Goal: Task Accomplishment & Management: Manage account settings

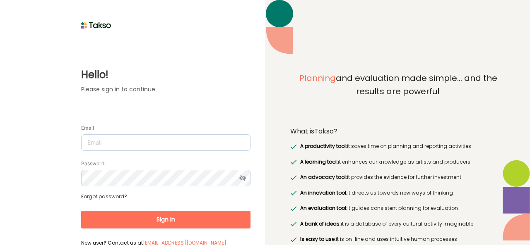
type input "[EMAIL_ADDRESS][DOMAIN_NAME]"
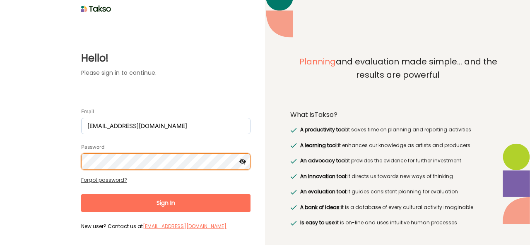
scroll to position [15, 0]
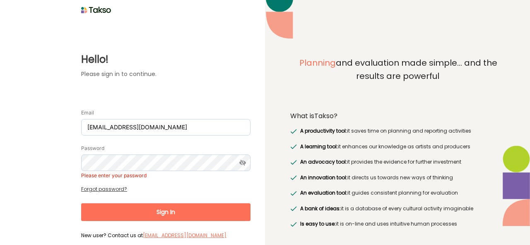
click at [113, 178] on form "Email [EMAIL_ADDRESS][DOMAIN_NAME] Password Please enter your password Forgot p…" at bounding box center [165, 171] width 169 height 142
click at [110, 188] on link "Forgot password?" at bounding box center [104, 189] width 46 height 7
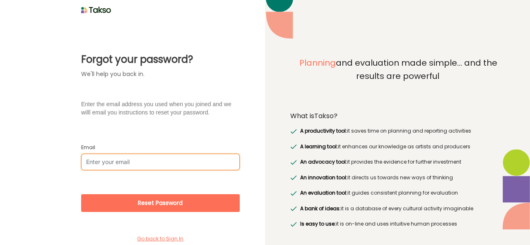
click at [113, 160] on input "Email" at bounding box center [160, 162] width 159 height 17
type input "[EMAIL_ADDRESS][DOMAIN_NAME]"
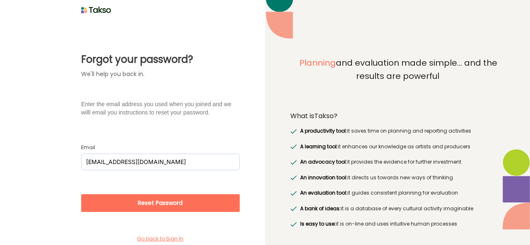
click at [154, 202] on button "Reset Password" at bounding box center [160, 204] width 159 height 18
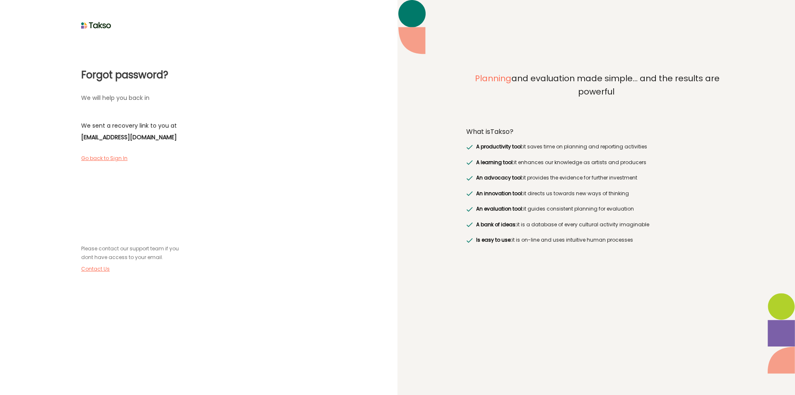
click at [135, 245] on div "Forgot password? We will help you back in We sent a recovery link to you at [EM…" at bounding box center [198, 197] width 397 height 395
click at [529, 245] on div "Planning and evaluation made simple... and the results are powerful What is Tak…" at bounding box center [595, 197] width 397 height 395
